Goal: Information Seeking & Learning: Learn about a topic

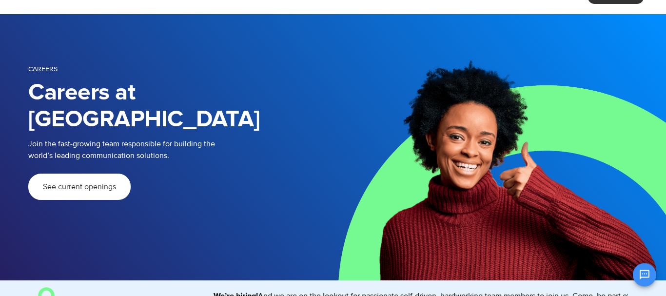
scroll to position [29, 0]
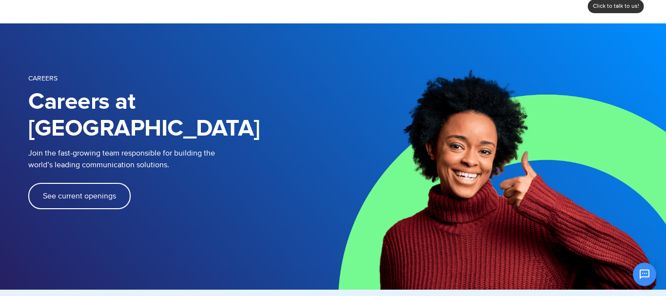
click at [54, 192] on span "See current openings" at bounding box center [79, 196] width 73 height 8
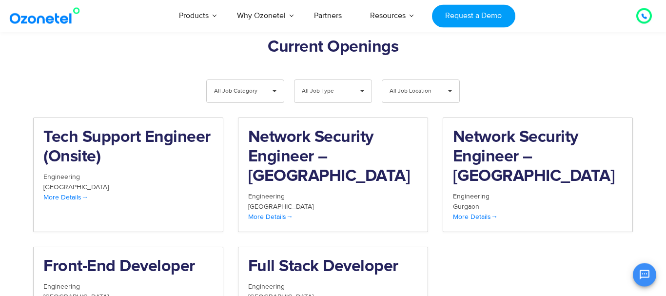
scroll to position [1006, 0]
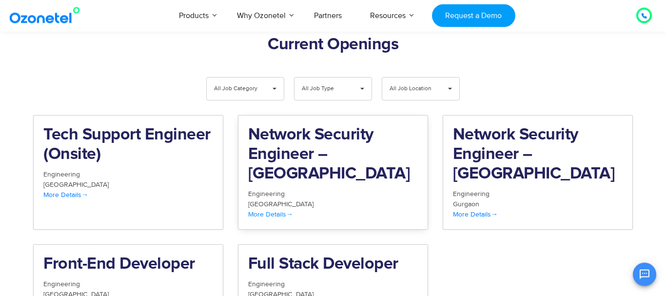
click at [360, 127] on h2 "Network Security Engineer – Hyderabad" at bounding box center [333, 154] width 170 height 58
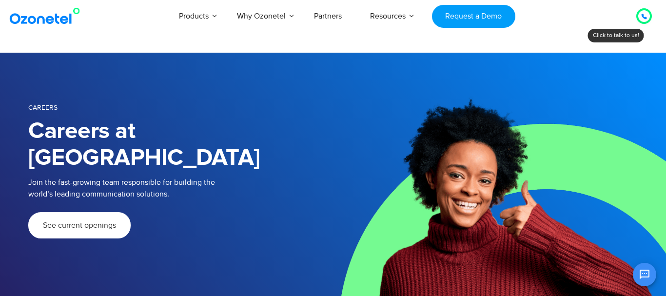
scroll to position [1006, 0]
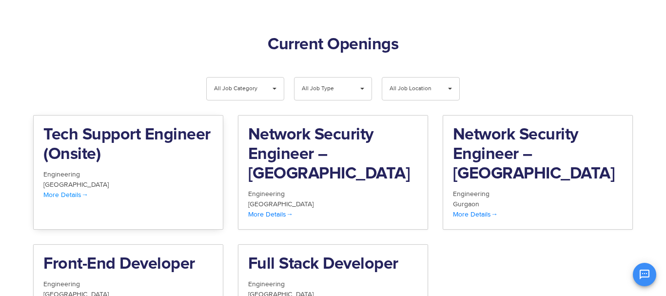
click at [138, 125] on h2 "Tech Support Engineer (Onsite)" at bounding box center [128, 144] width 170 height 39
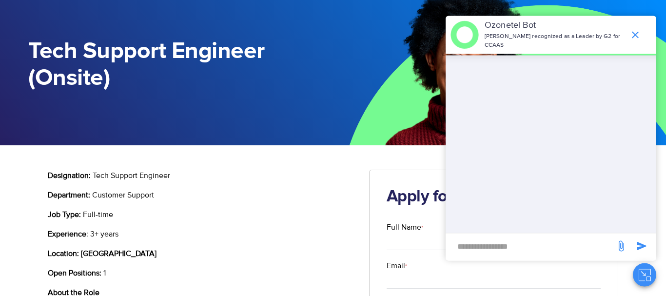
scroll to position [48, 0]
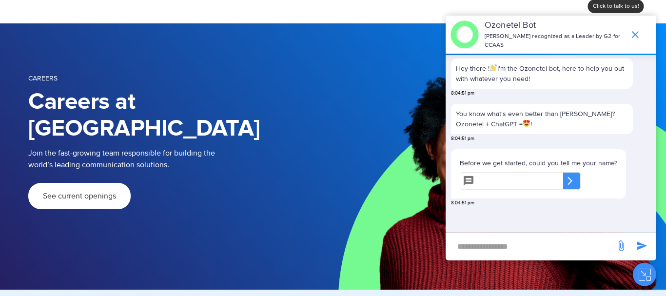
scroll to position [29, 0]
